Goal: Complete Application Form: Complete application form

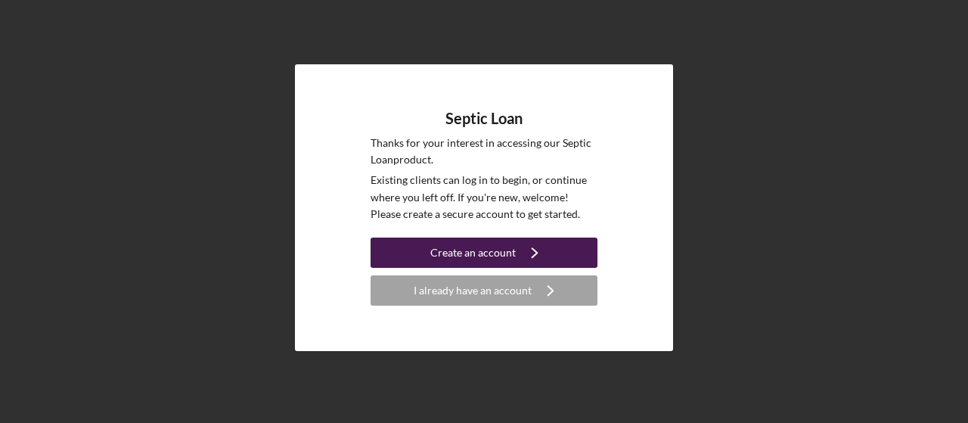
click at [491, 247] on div "Create an account" at bounding box center [472, 252] width 85 height 30
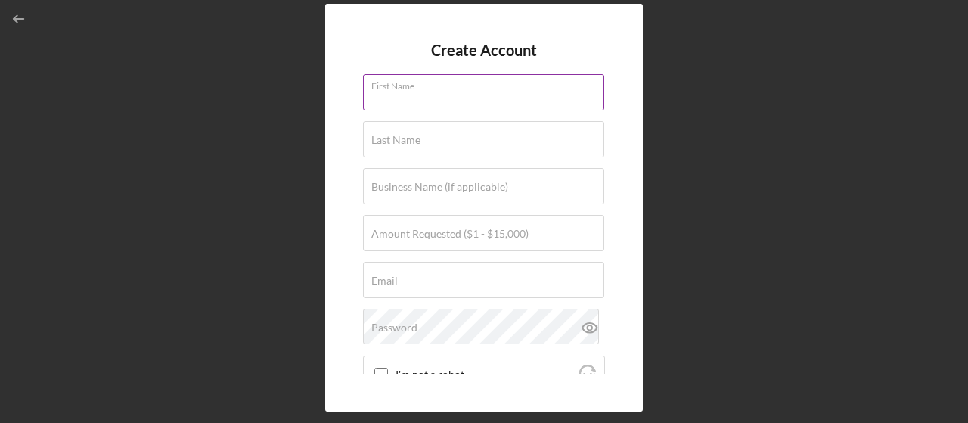
click at [448, 88] on div "First Name" at bounding box center [484, 93] width 242 height 38
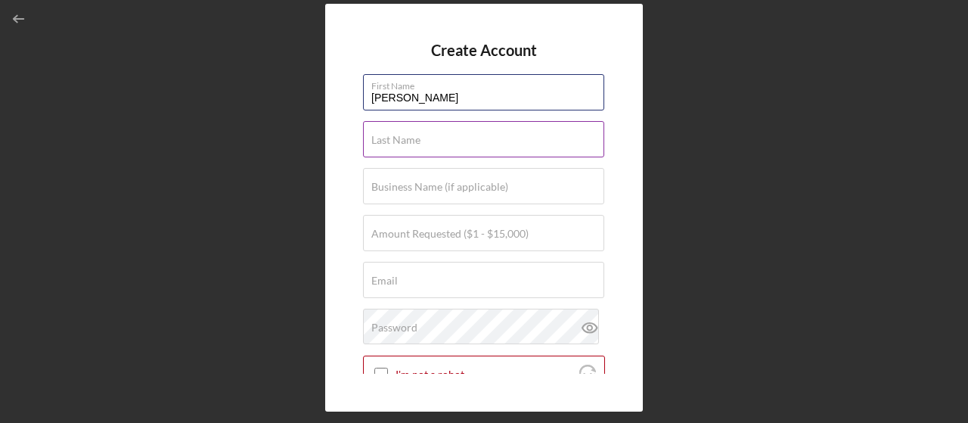
type input "[PERSON_NAME]"
click at [381, 141] on label "Last Name" at bounding box center [395, 140] width 49 height 12
click at [381, 141] on input "Last Name" at bounding box center [483, 139] width 241 height 36
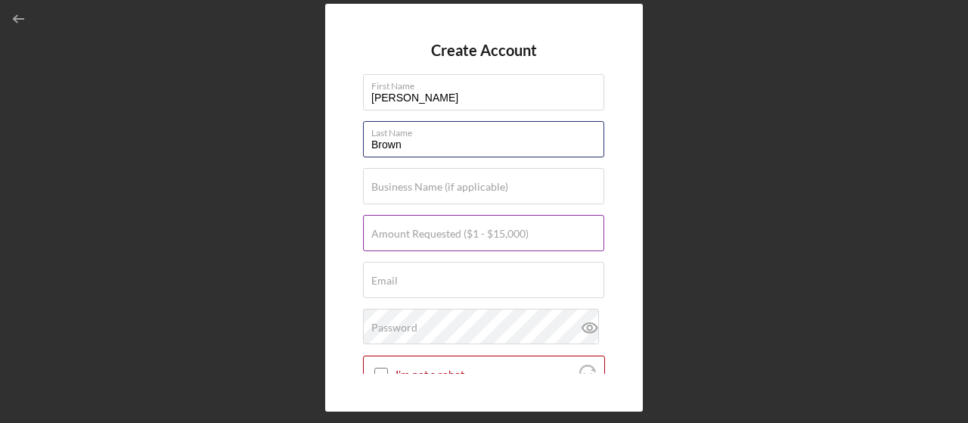
type input "Brown"
click at [393, 228] on label "Amount Requested ($1 - $15,000)" at bounding box center [449, 234] width 157 height 12
click at [393, 228] on input "Amount Requested ($1 - $15,000)" at bounding box center [483, 233] width 241 height 36
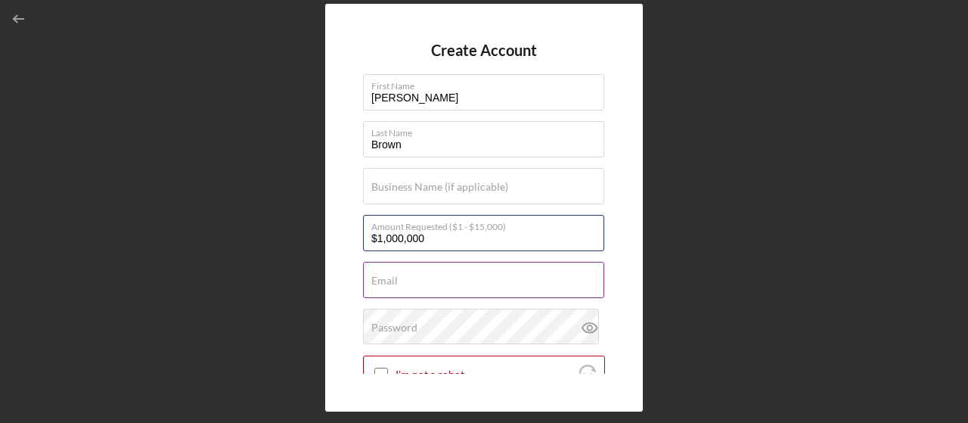
type input "$1,000,000"
click at [462, 271] on div "Email Required" at bounding box center [484, 281] width 242 height 38
type input "[EMAIL_ADDRESS][DOMAIN_NAME]"
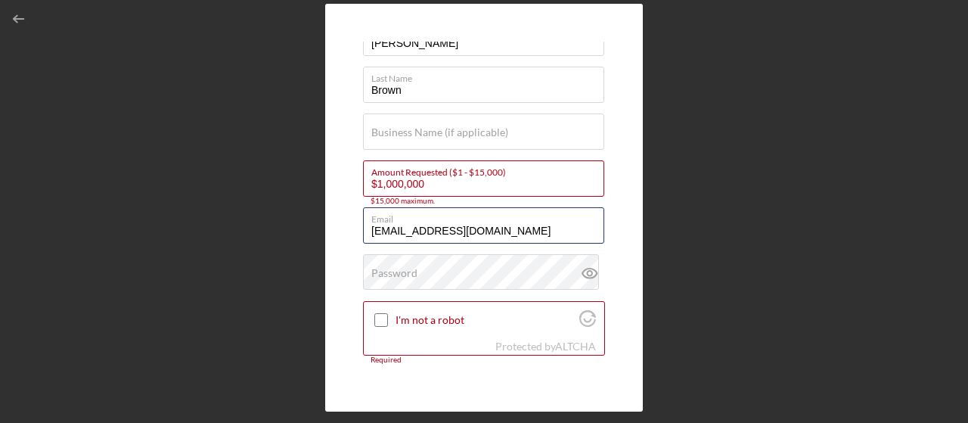
scroll to position [76, 0]
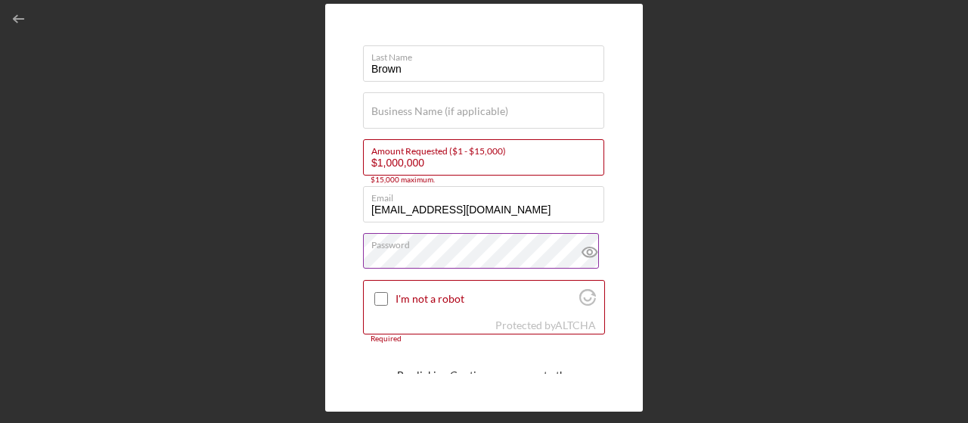
click at [590, 255] on icon at bounding box center [589, 252] width 14 height 10
click at [420, 293] on label "I'm not a robot" at bounding box center [484, 299] width 179 height 12
click at [388, 292] on input "I'm not a robot" at bounding box center [381, 299] width 14 height 14
checkbox input "true"
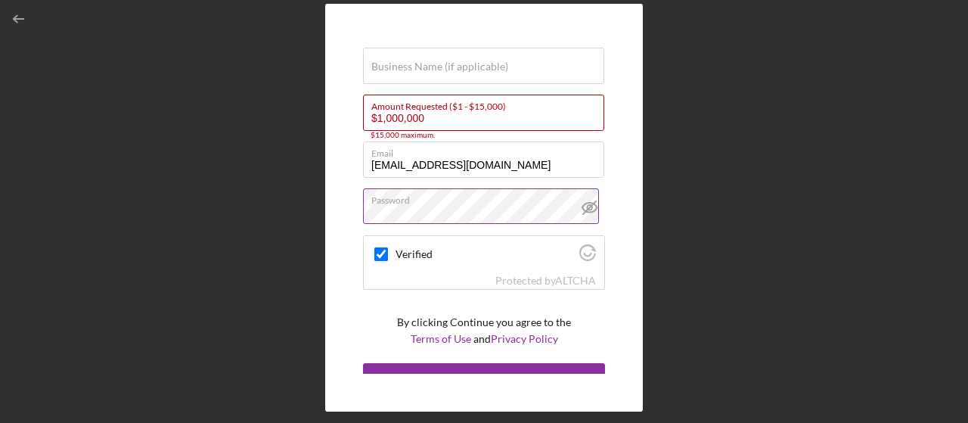
scroll to position [138, 0]
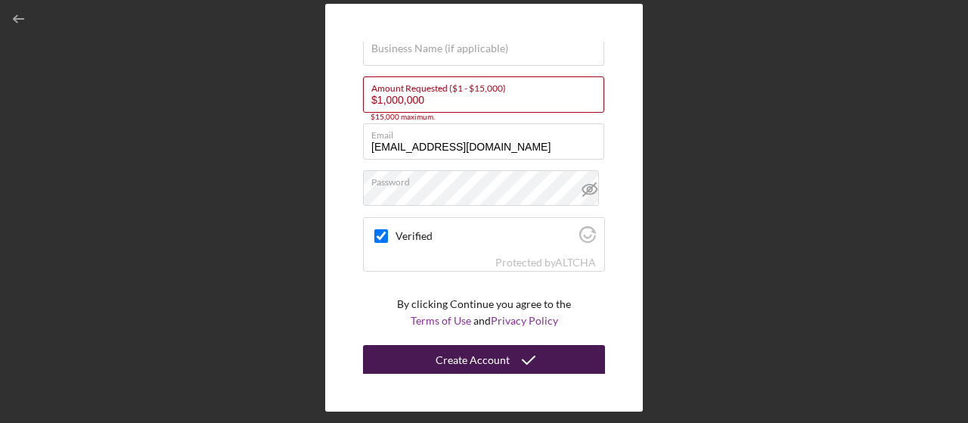
click at [483, 354] on div "Create Account" at bounding box center [472, 360] width 74 height 30
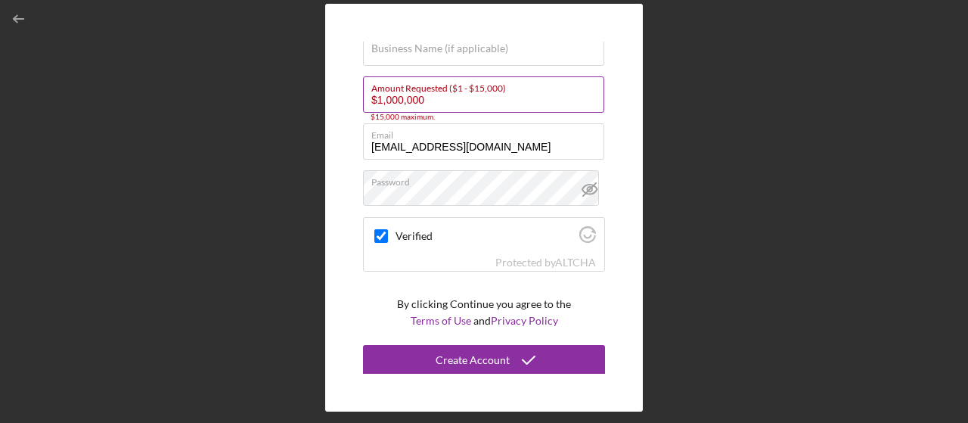
click at [451, 98] on input "$1,000,000" at bounding box center [483, 94] width 241 height 36
drag, startPoint x: 451, startPoint y: 98, endPoint x: 361, endPoint y: 98, distance: 90.0
click at [361, 98] on div "Create Account First Name [PERSON_NAME] Last Name Brown Business Name (if appli…" at bounding box center [483, 207] width 317 height 407
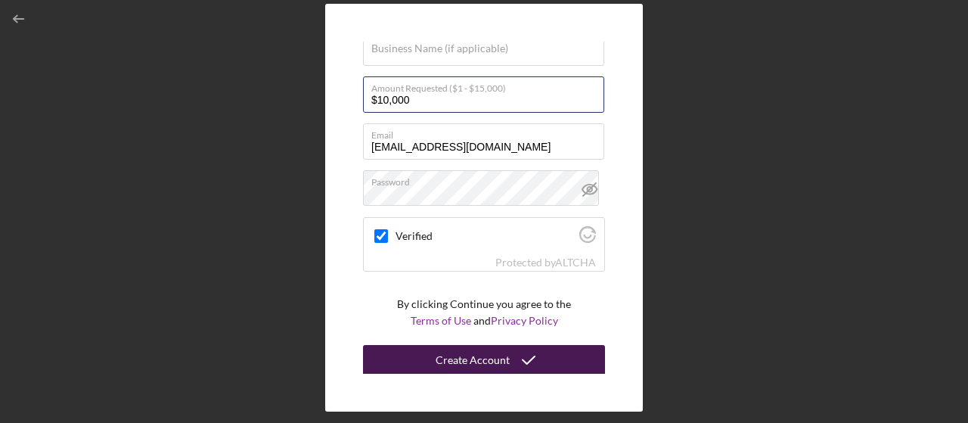
type input "$10,000"
click at [488, 365] on div "Create Account" at bounding box center [472, 360] width 74 height 30
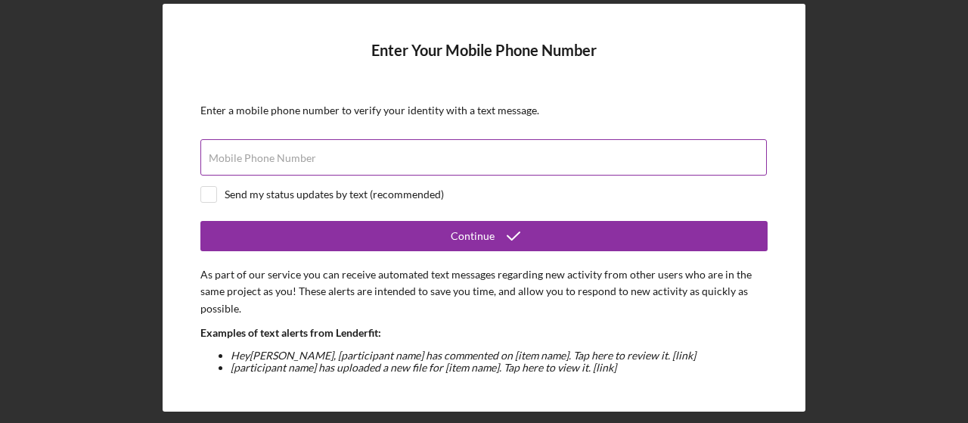
click at [412, 166] on input "Mobile Phone Number" at bounding box center [483, 157] width 566 height 36
type input "[PHONE_NUMBER]"
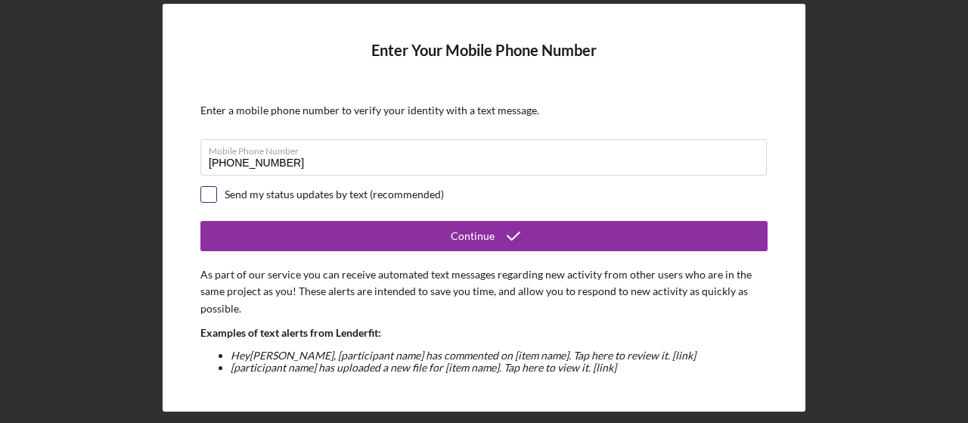
click at [215, 191] on input "checkbox" at bounding box center [208, 194] width 15 height 15
checkbox input "true"
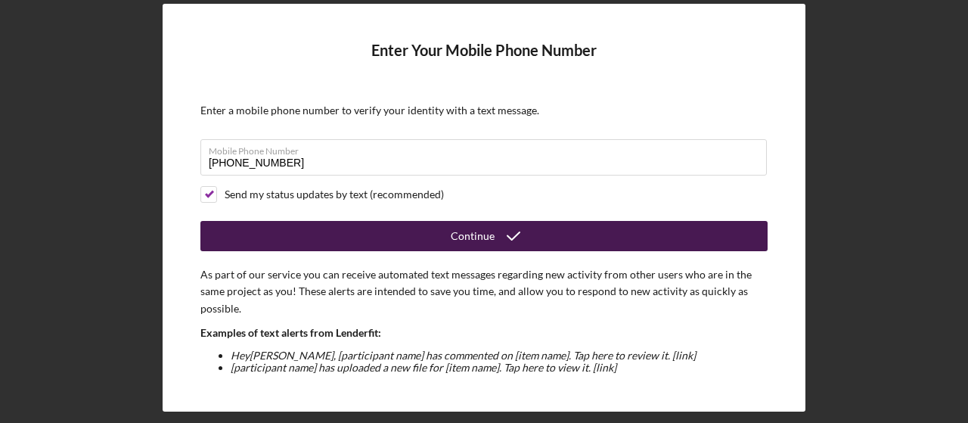
click at [480, 231] on div "Continue" at bounding box center [473, 236] width 44 height 30
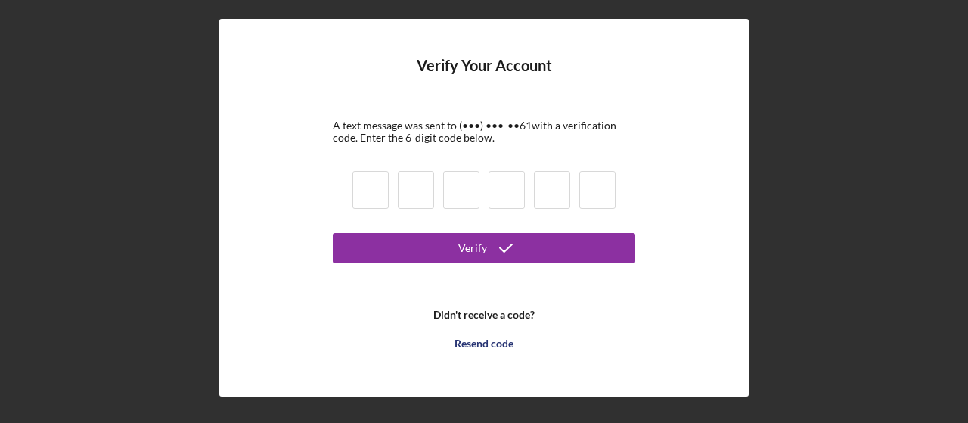
click at [381, 197] on input at bounding box center [370, 190] width 36 height 38
type input "3"
type input "7"
type input "1"
type input "2"
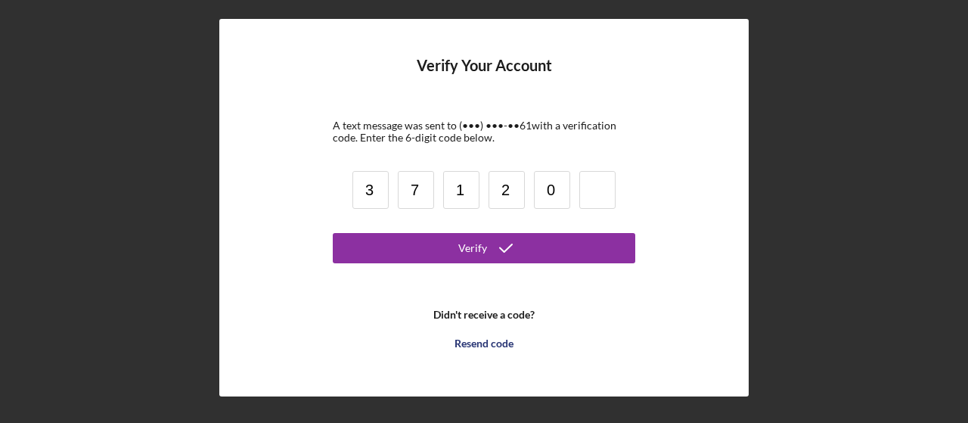
type input "0"
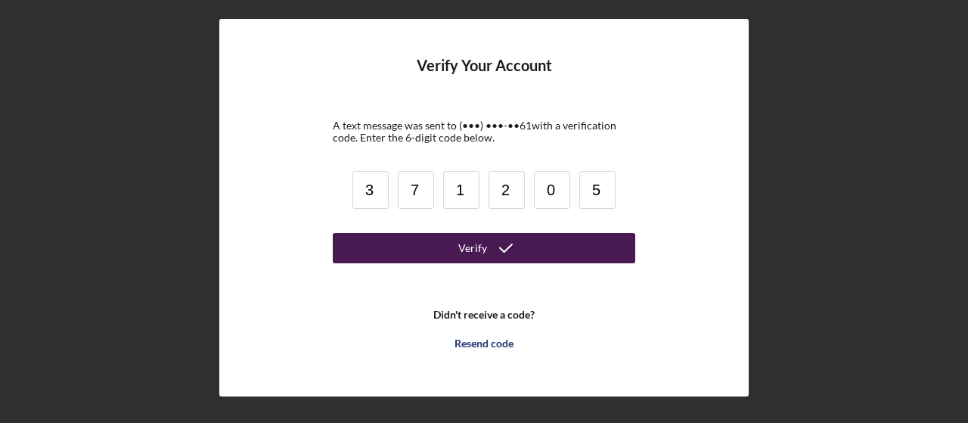
type input "5"
click at [535, 249] on button "Verify" at bounding box center [484, 248] width 302 height 30
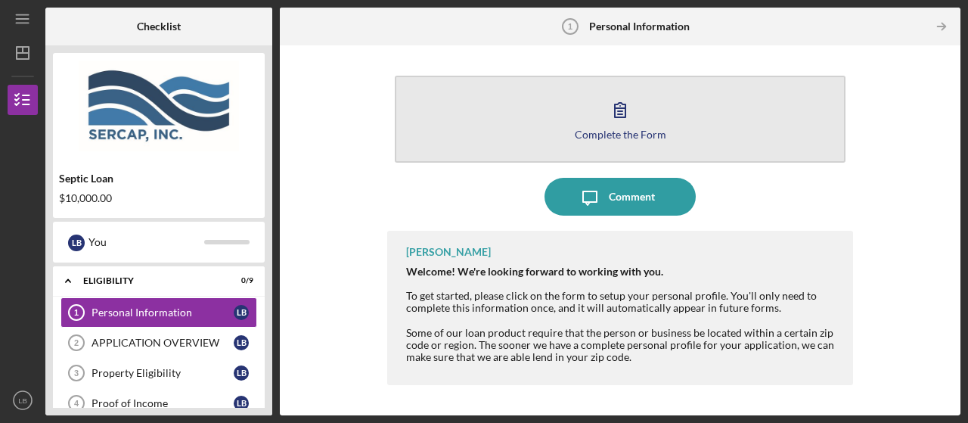
click at [620, 107] on icon "button" at bounding box center [620, 110] width 38 height 38
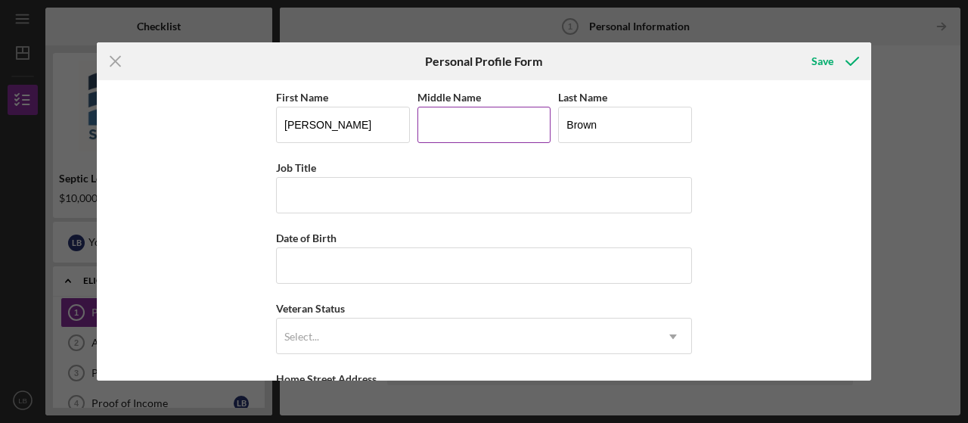
click at [510, 126] on input "Middle Name" at bounding box center [484, 125] width 134 height 36
type input "M."
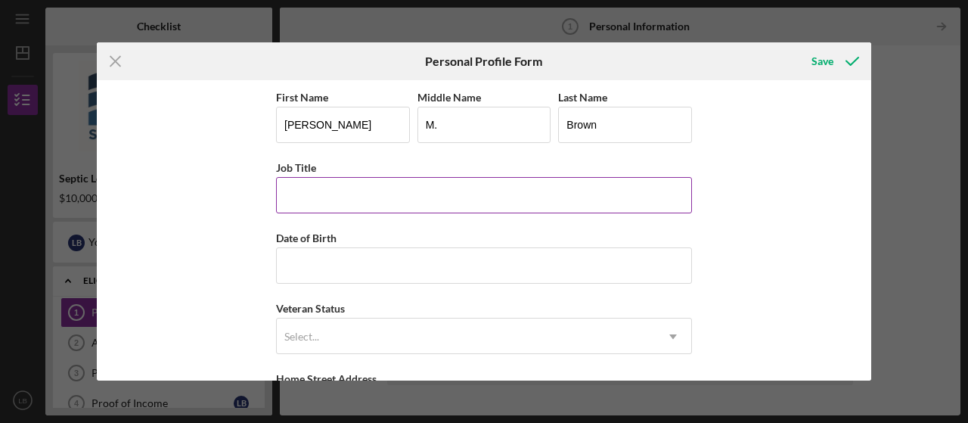
click at [432, 187] on input "Job Title" at bounding box center [484, 195] width 416 height 36
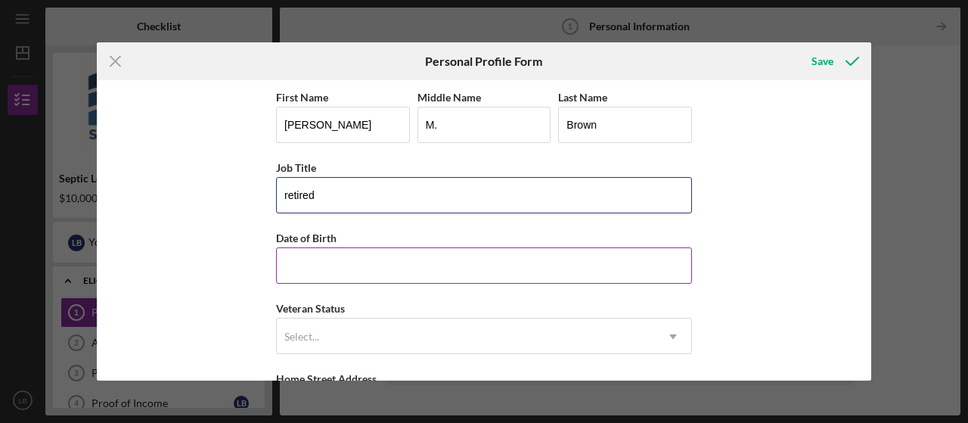
type input "retired"
click at [407, 259] on input "Date of Birth" at bounding box center [484, 265] width 416 height 36
drag, startPoint x: 387, startPoint y: 264, endPoint x: 277, endPoint y: 263, distance: 109.6
click at [277, 263] on input "11/1d/yyyy" at bounding box center [484, 265] width 416 height 36
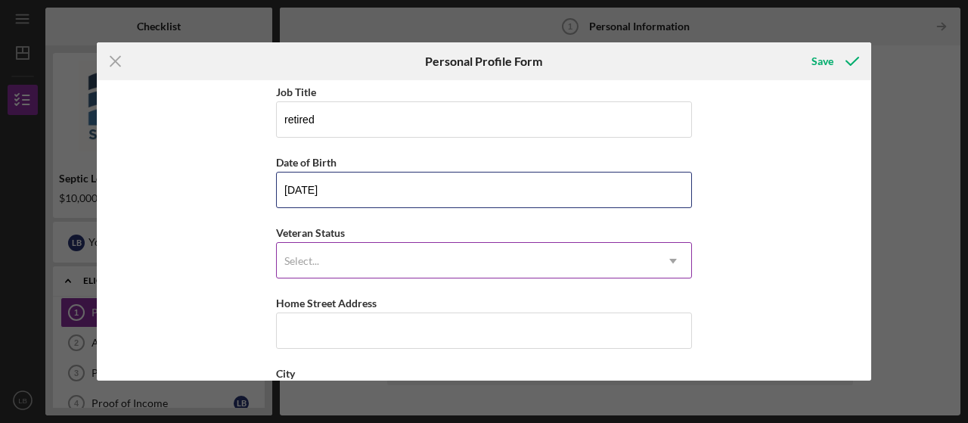
type input "[DATE]"
click at [467, 259] on div "Select..." at bounding box center [466, 260] width 378 height 35
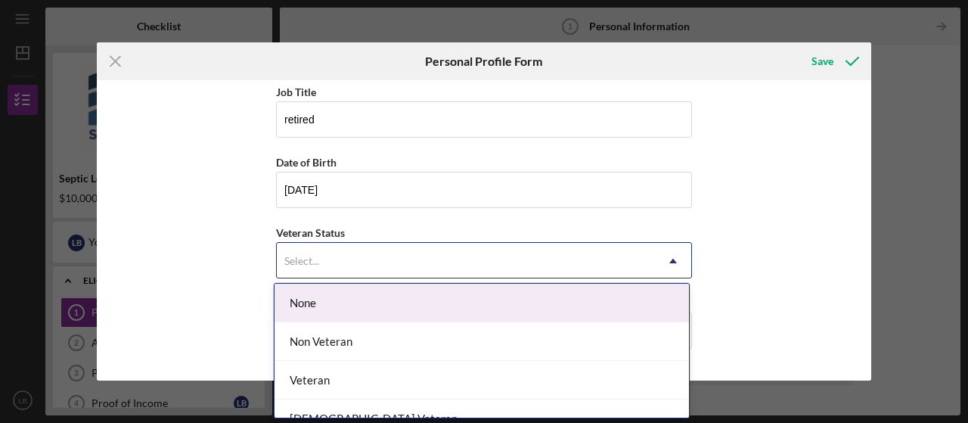
scroll to position [19, 0]
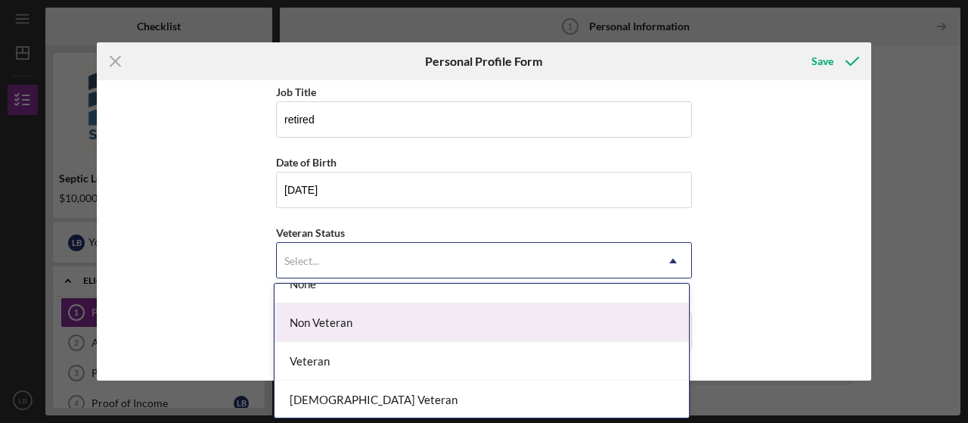
click at [355, 320] on div "Non Veteran" at bounding box center [481, 322] width 414 height 39
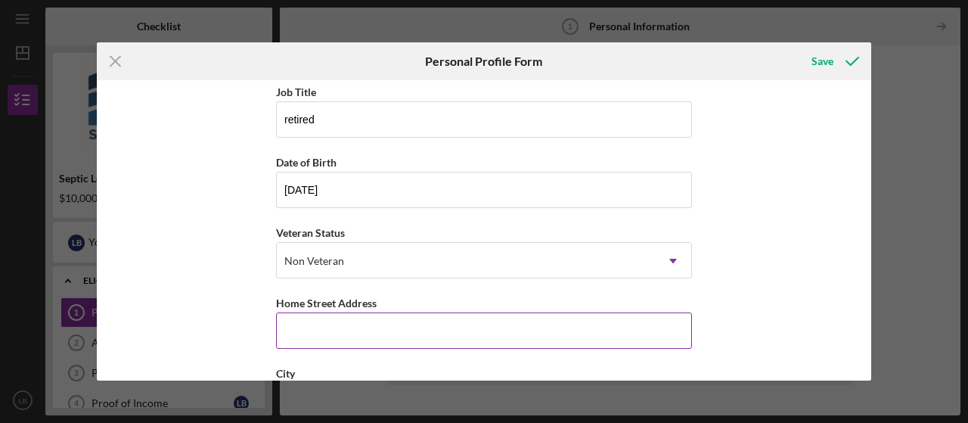
click at [454, 326] on input "Home Street Address" at bounding box center [484, 330] width 416 height 36
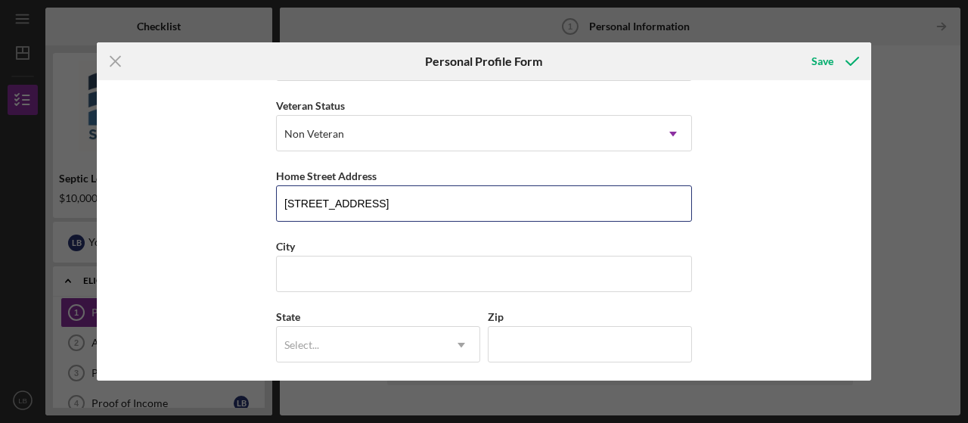
scroll to position [227, 0]
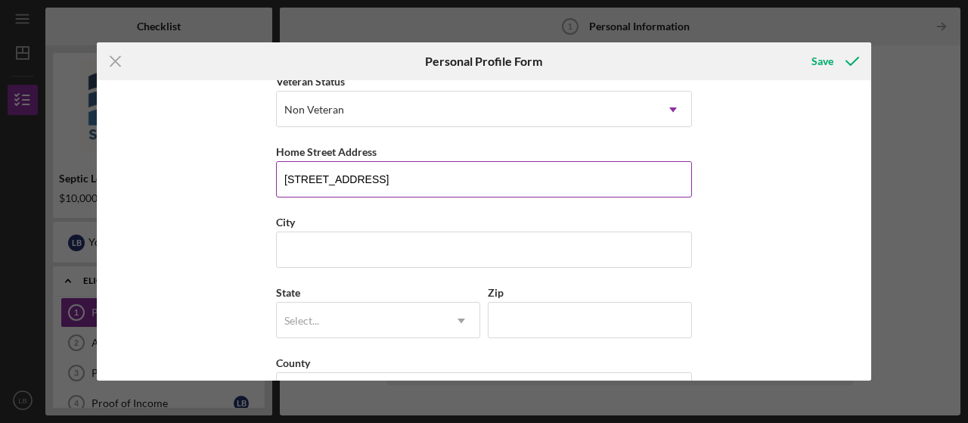
drag, startPoint x: 425, startPoint y: 172, endPoint x: 318, endPoint y: 179, distance: 106.9
click at [318, 179] on input "[STREET_ADDRESS]" at bounding box center [484, 179] width 416 height 36
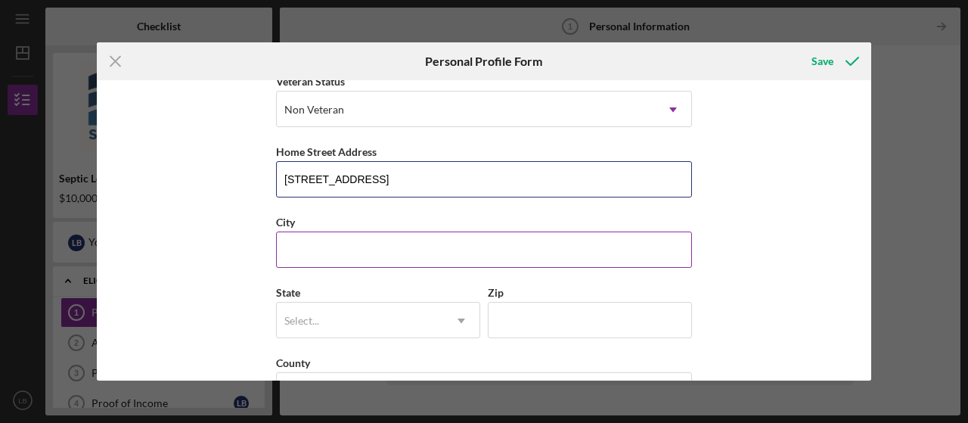
type input "[STREET_ADDRESS]"
click at [311, 249] on input "City" at bounding box center [484, 249] width 416 height 36
type input "Ocoee"
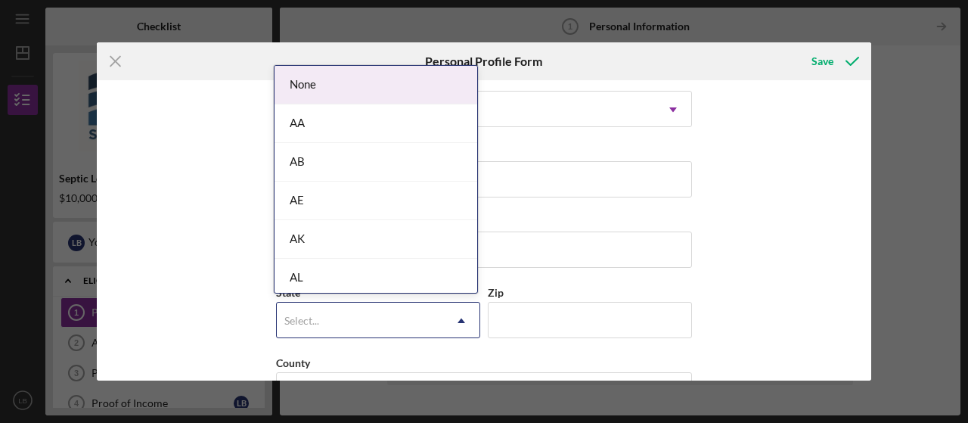
click at [463, 318] on icon "Icon/Dropdown Arrow" at bounding box center [461, 320] width 36 height 36
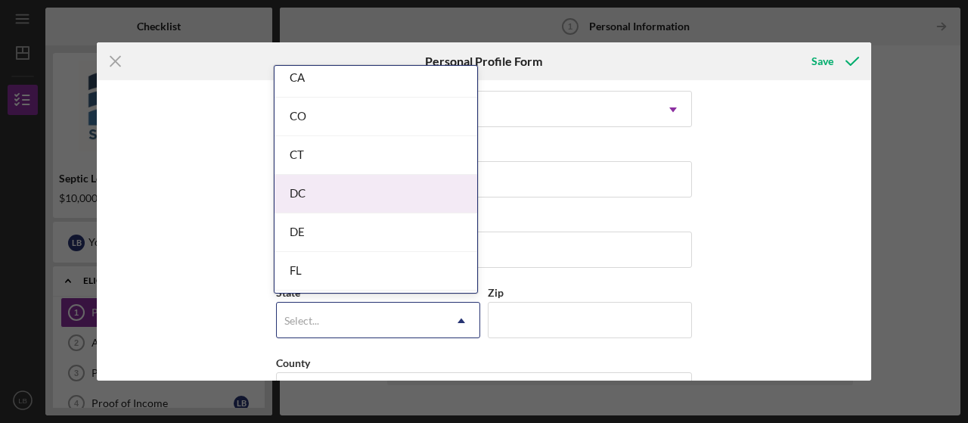
scroll to position [454, 0]
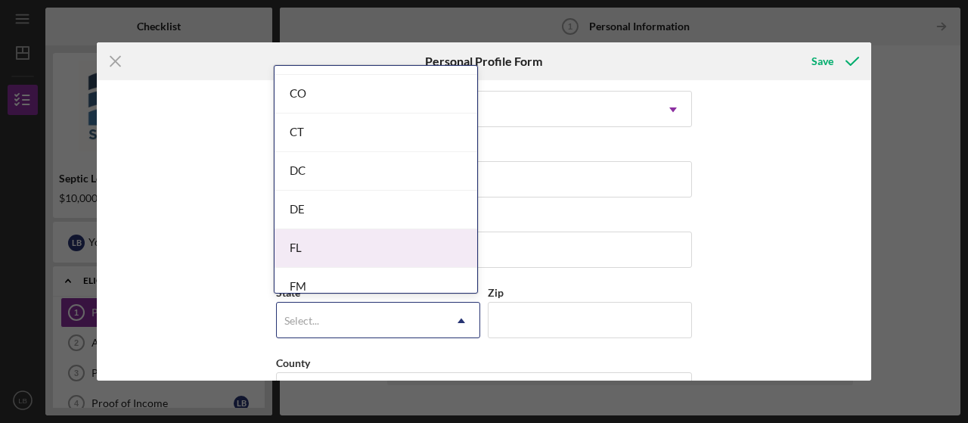
click at [305, 240] on div "FL" at bounding box center [375, 248] width 203 height 39
